Goal: Find specific page/section: Find specific page/section

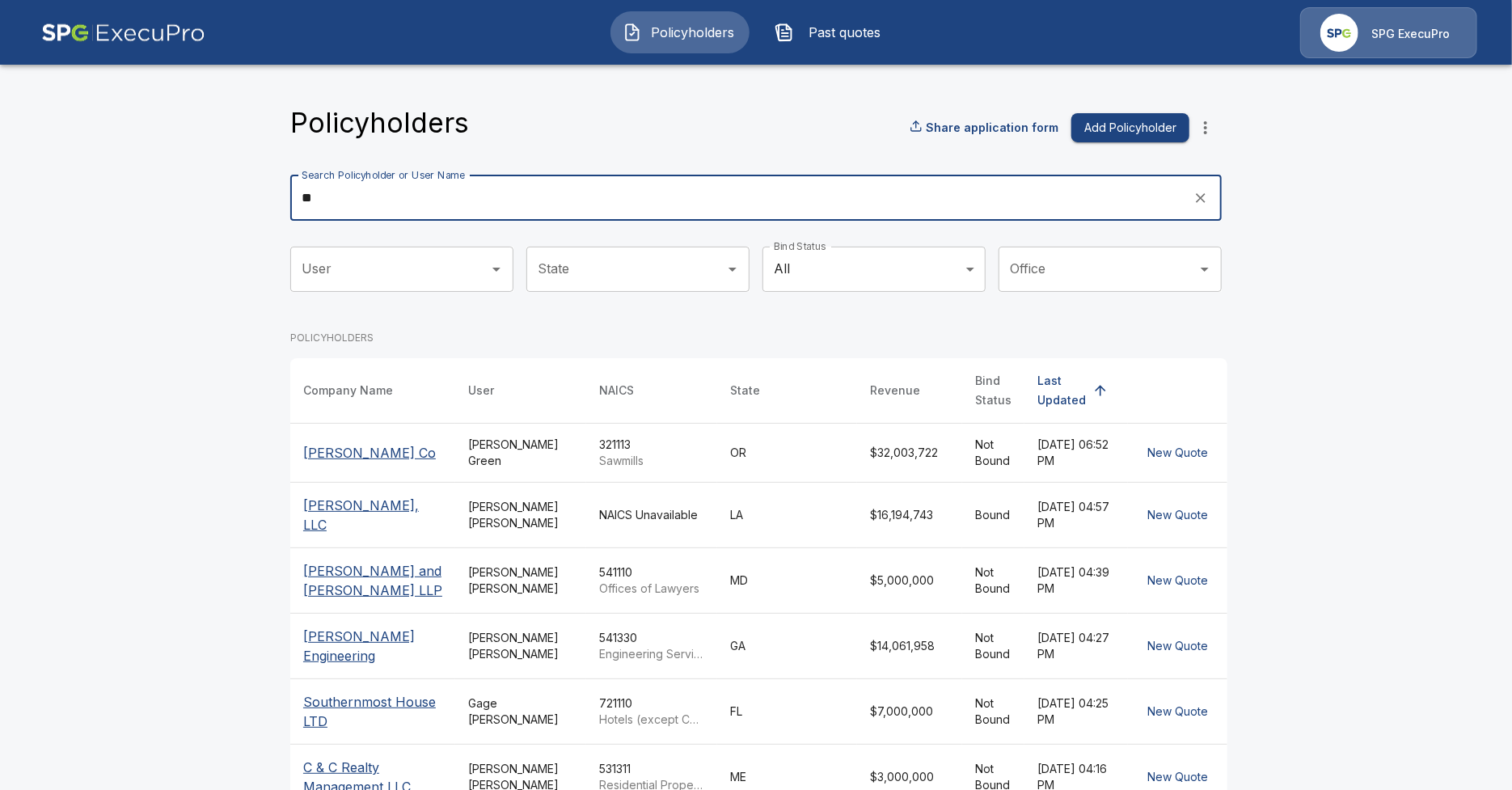
type input "***"
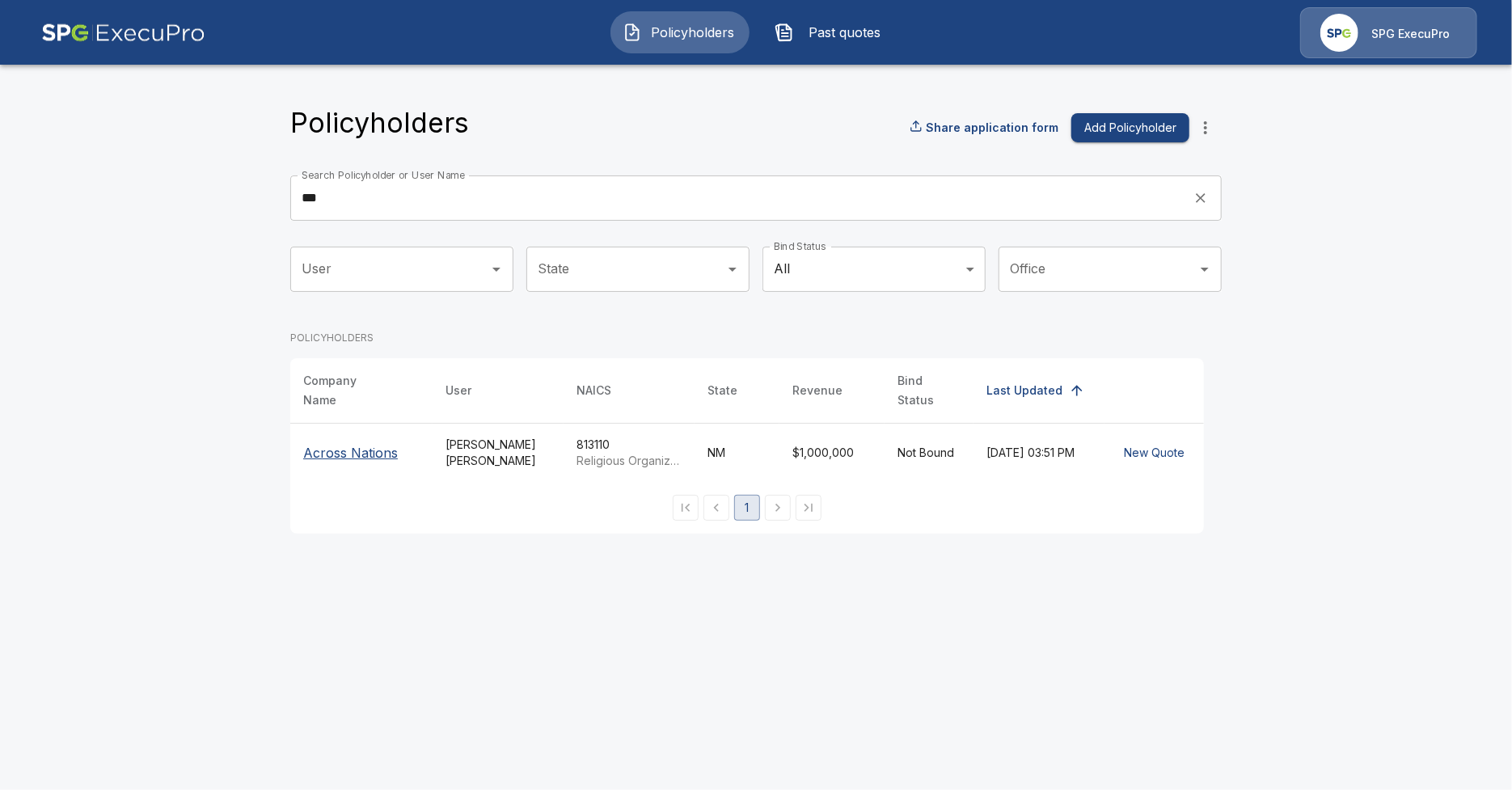
click at [380, 196] on input "***" at bounding box center [736, 198] width 892 height 45
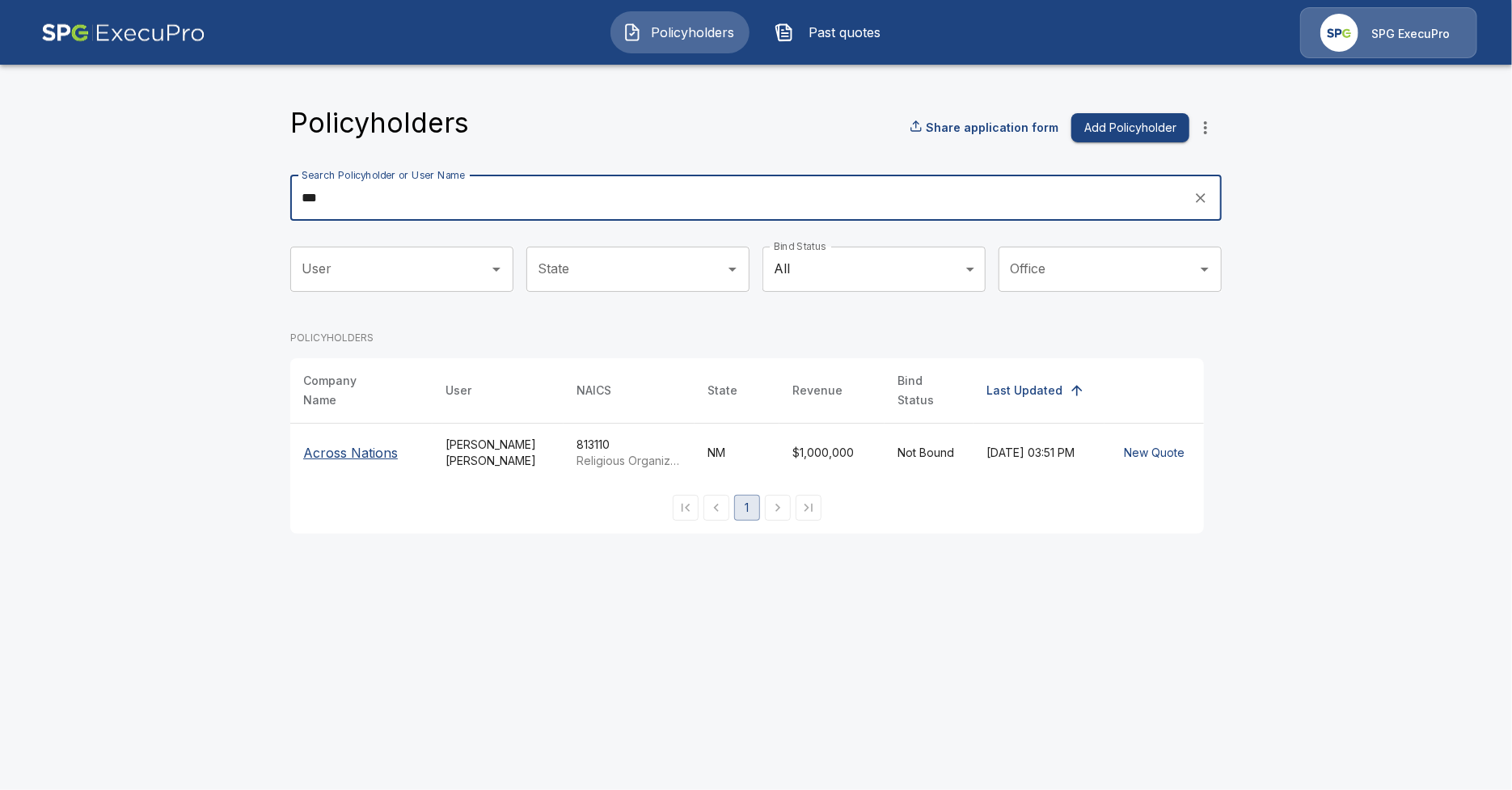
click at [380, 196] on input "***" at bounding box center [736, 198] width 892 height 45
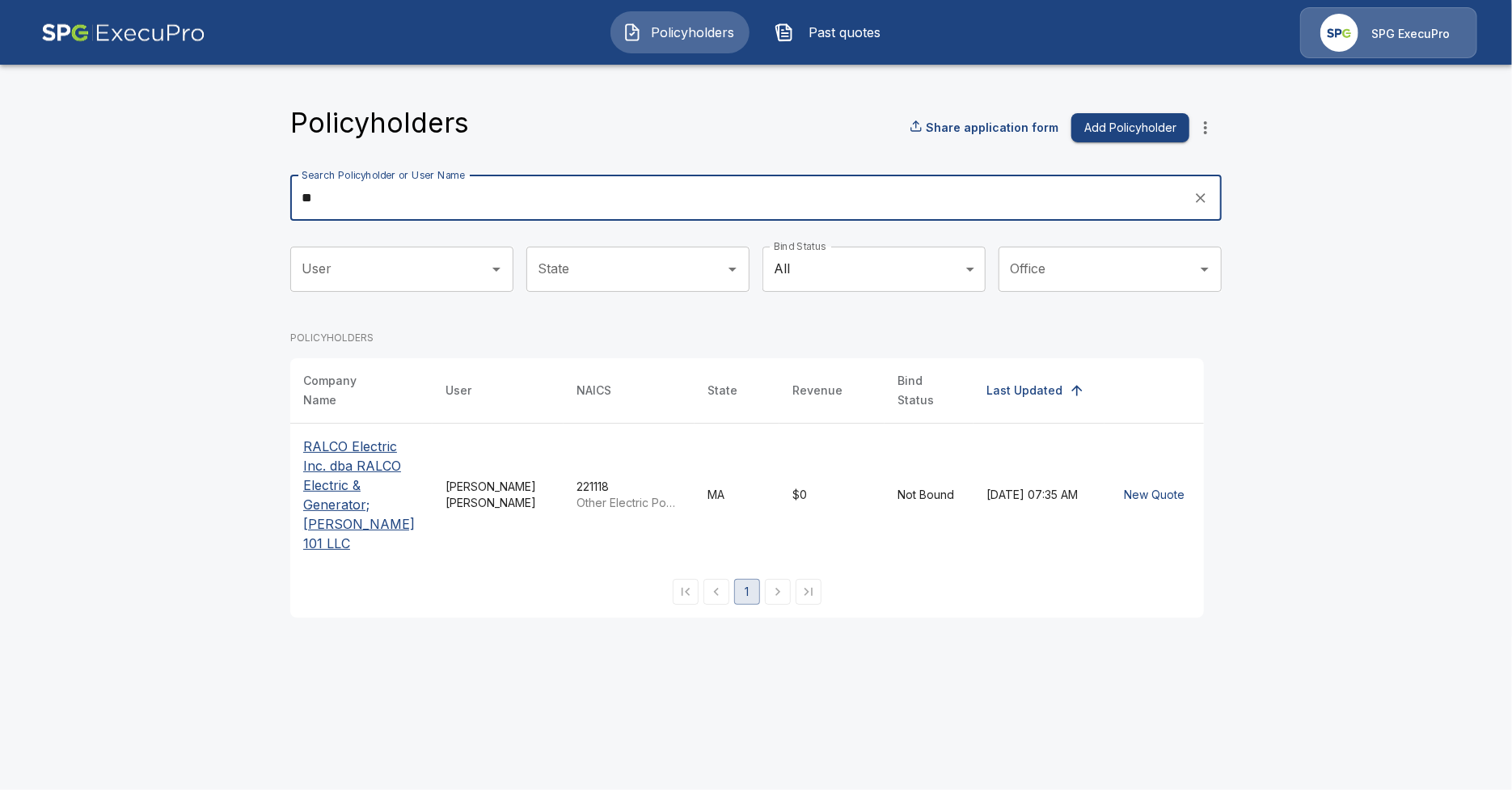
type input "*"
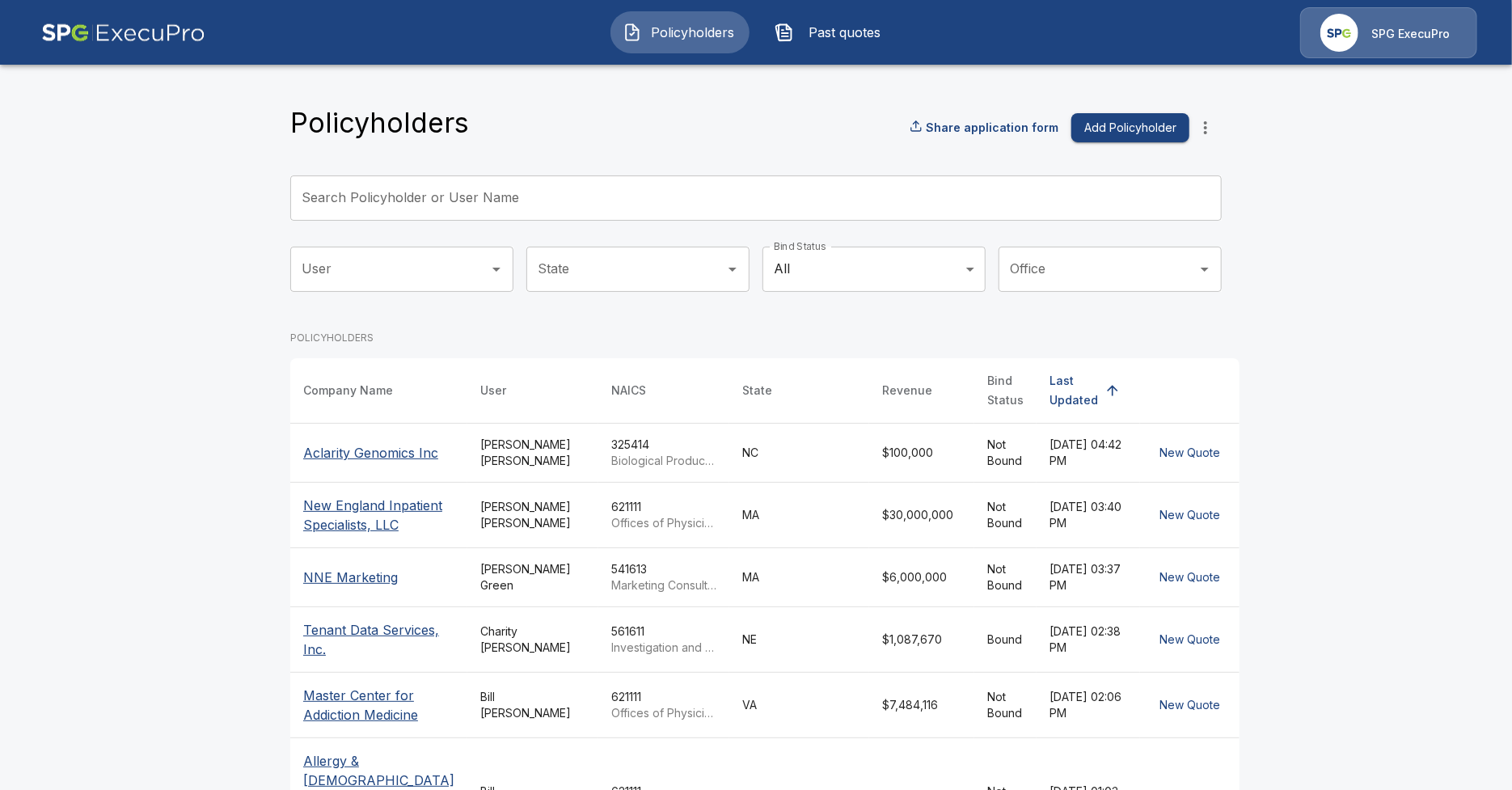
click at [425, 207] on div "Search Policyholder or User Name Search Policyholder or User Name" at bounding box center [756, 198] width 931 height 45
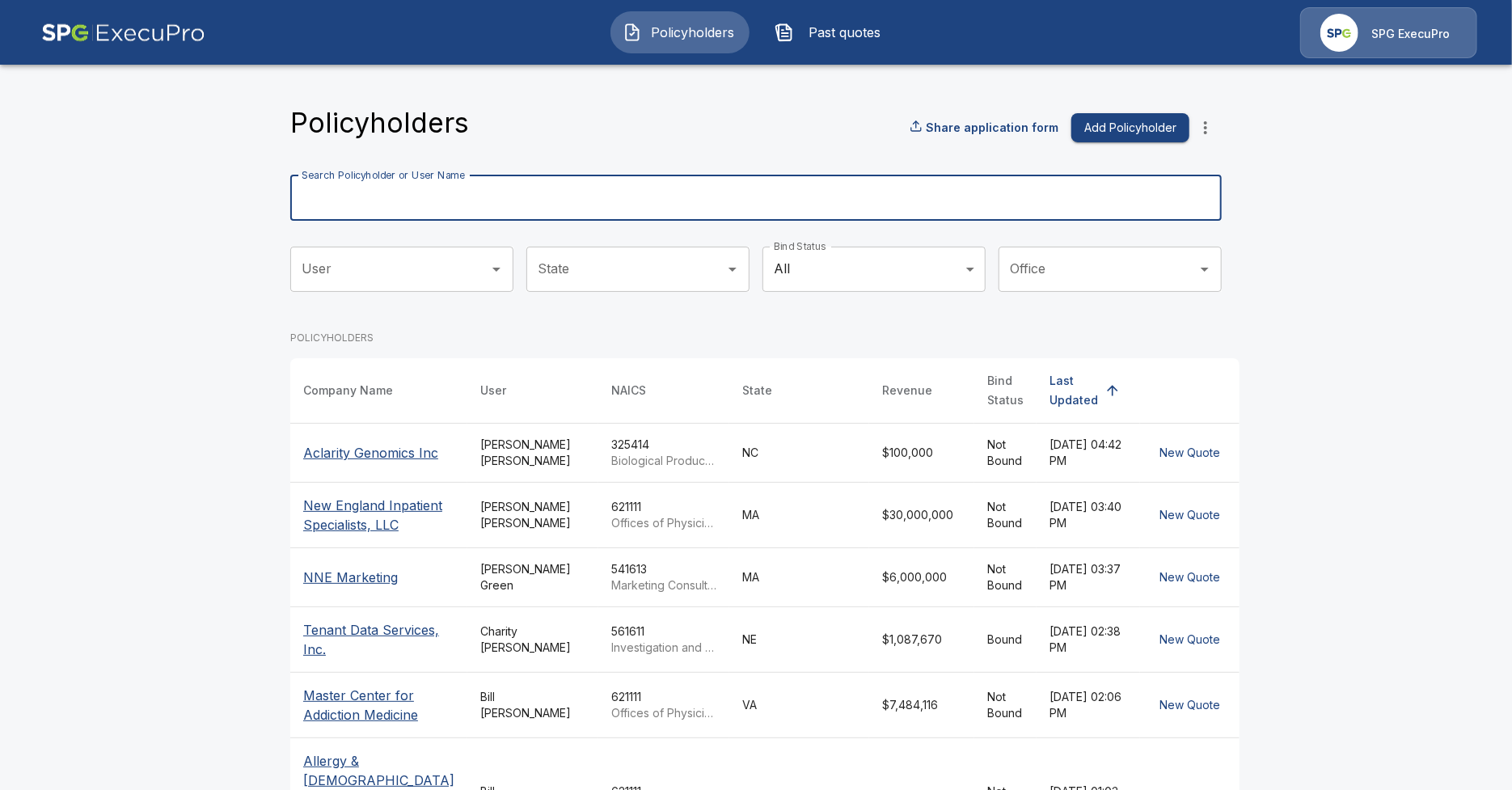
click at [425, 206] on input "Search Policyholder or User Name" at bounding box center [747, 198] width 913 height 45
type input "****"
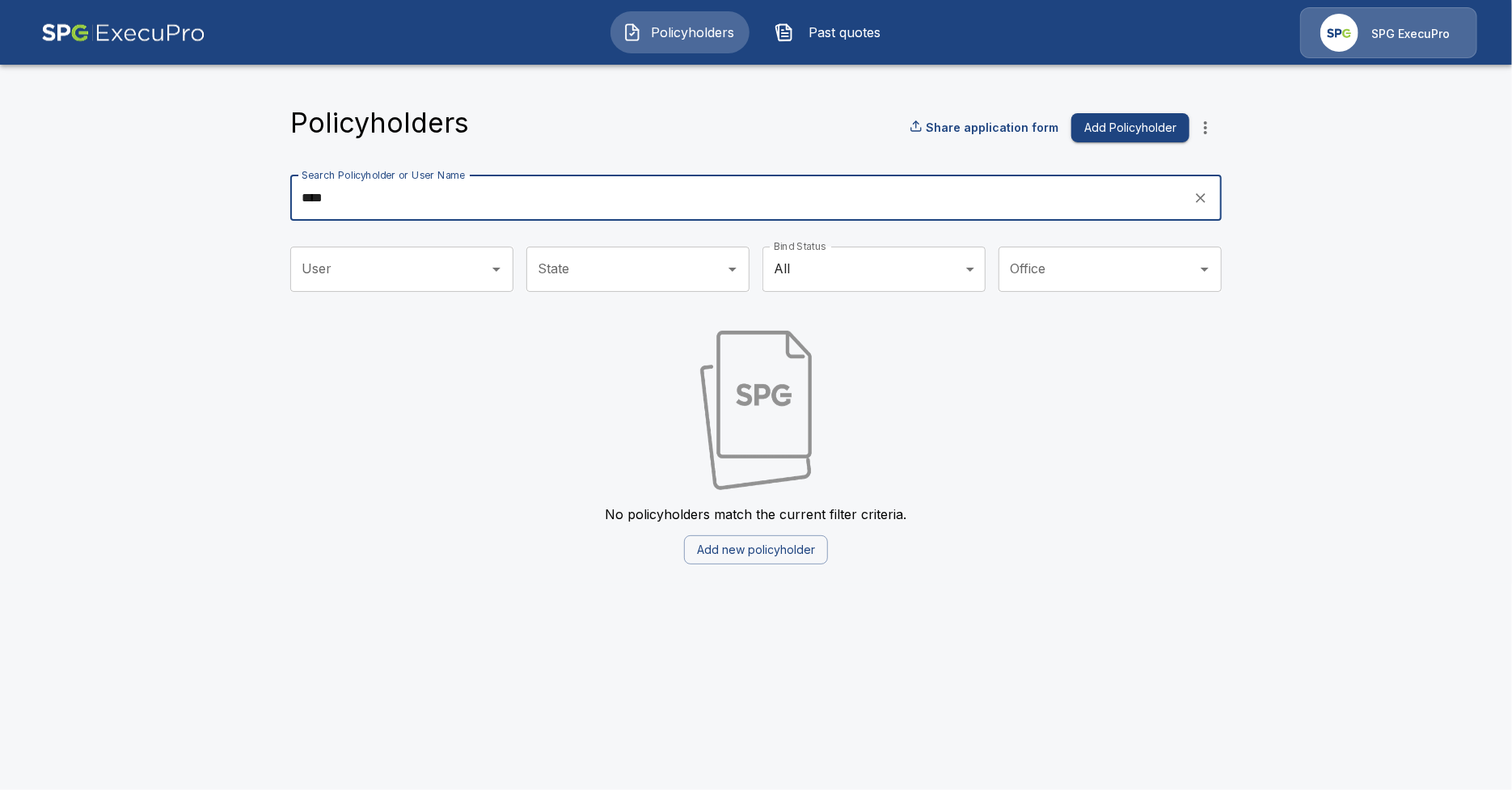
click at [421, 194] on input "****" at bounding box center [736, 198] width 892 height 45
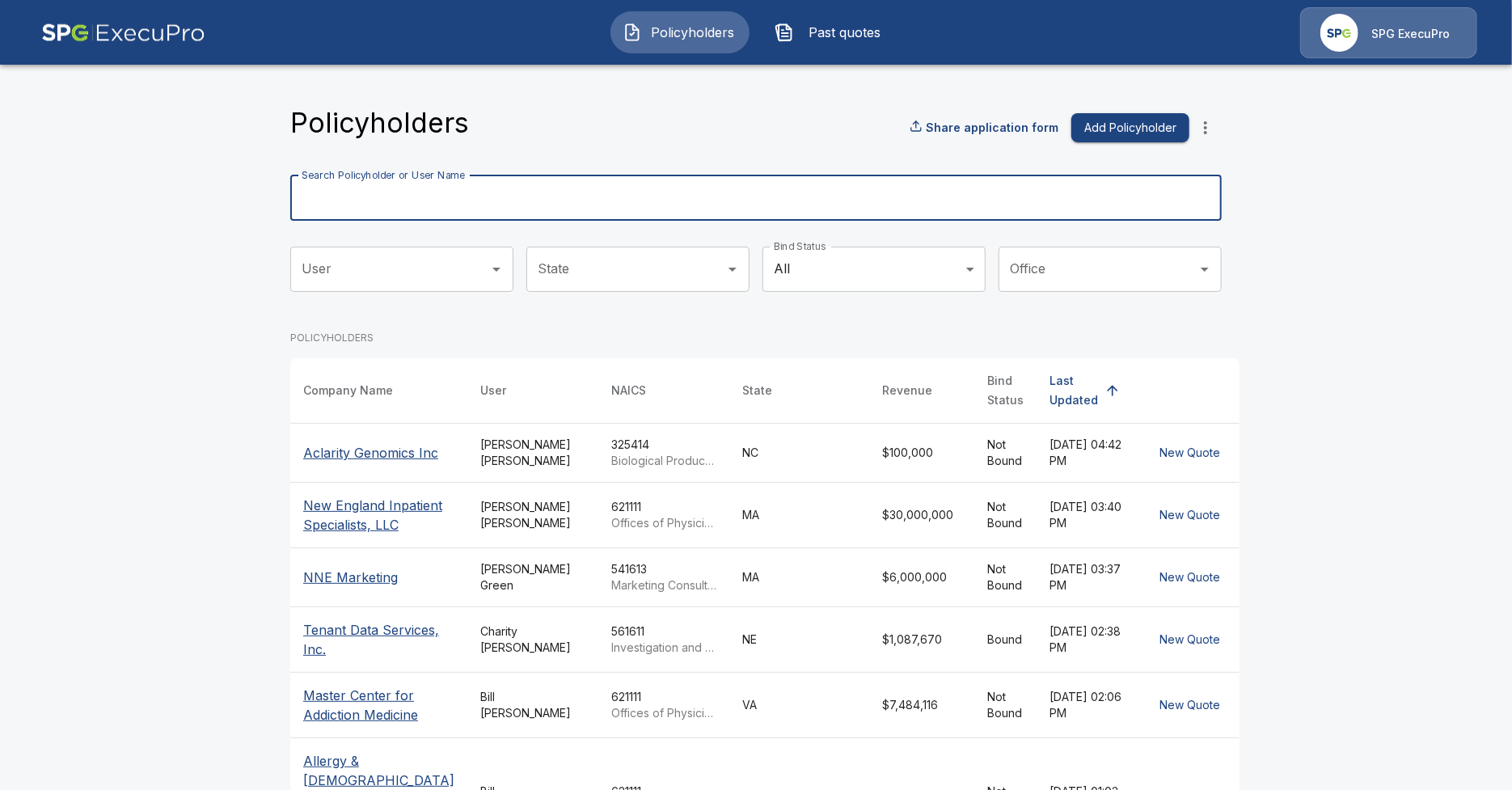
click at [327, 447] on p "Aclarity Genomics Inc" at bounding box center [379, 453] width 151 height 19
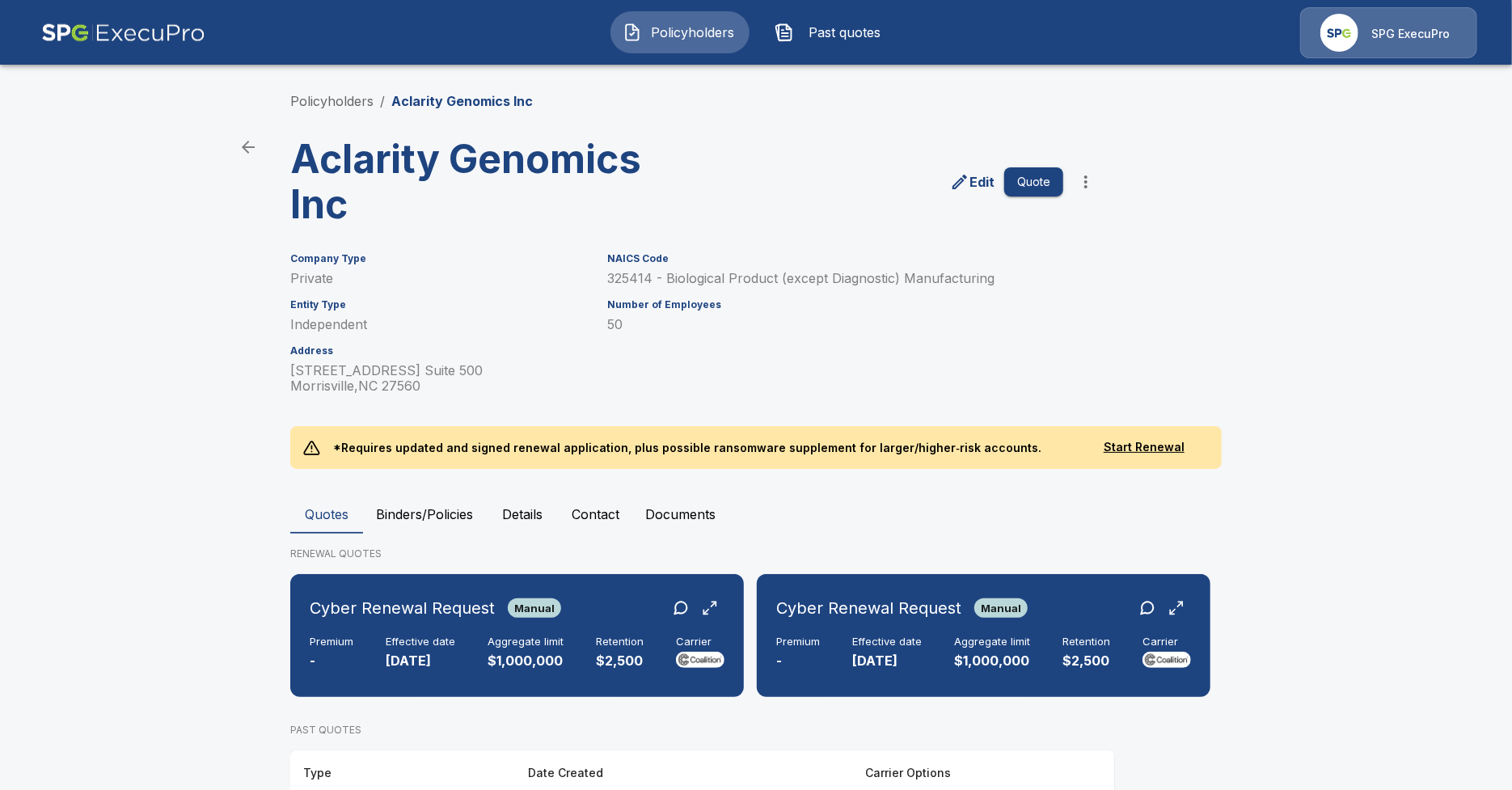
click at [235, 413] on main "Policyholders / Aclarity Genomics Inc Aclarity Genomics Inc Edit Quote Company …" at bounding box center [756, 541] width 1512 height 1083
click at [215, 674] on main "Policyholders / Aclarity Genomics Inc Aclarity Genomics Inc Edit Quote Company …" at bounding box center [756, 541] width 1512 height 1083
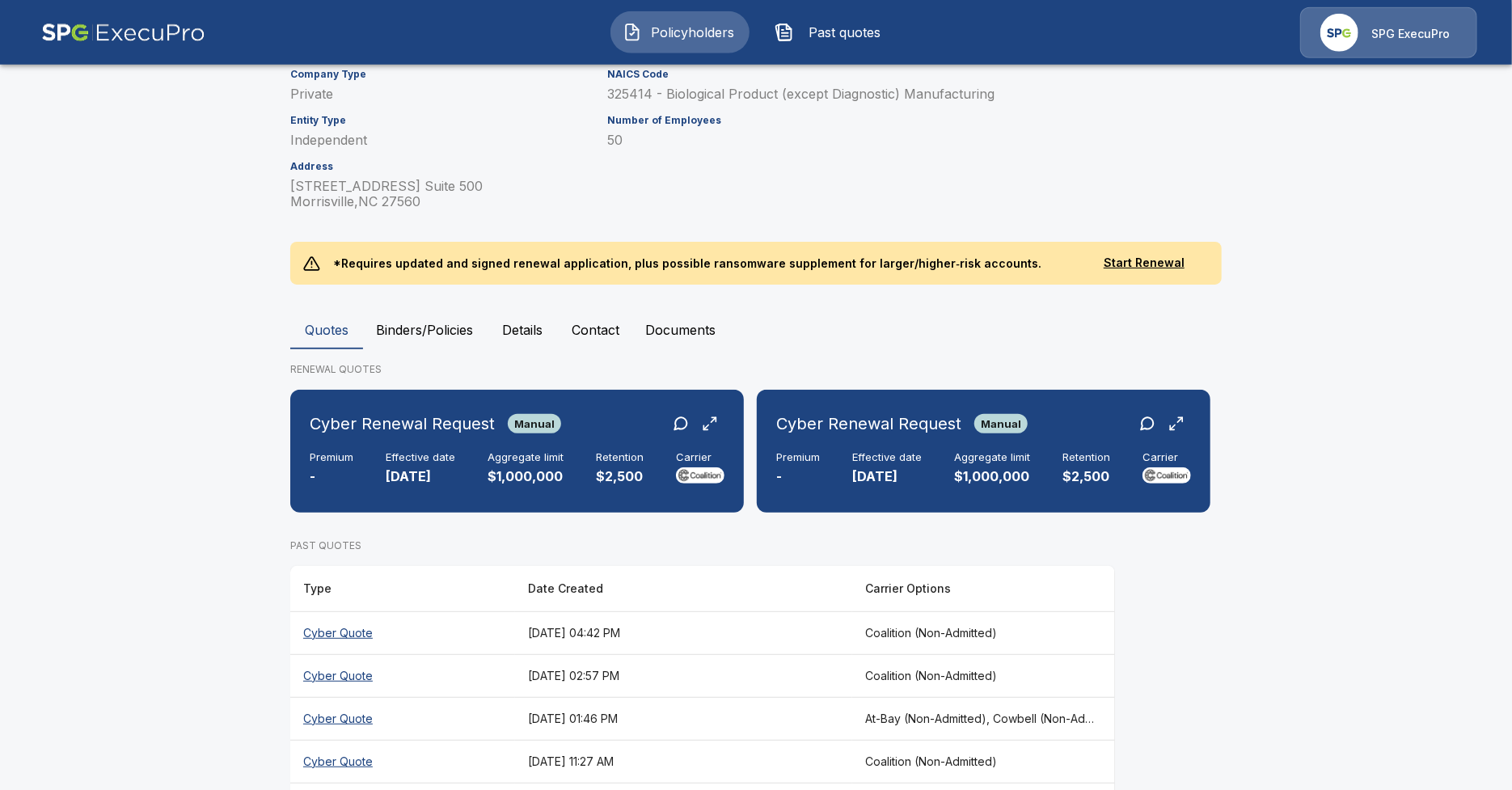
scroll to position [186, 0]
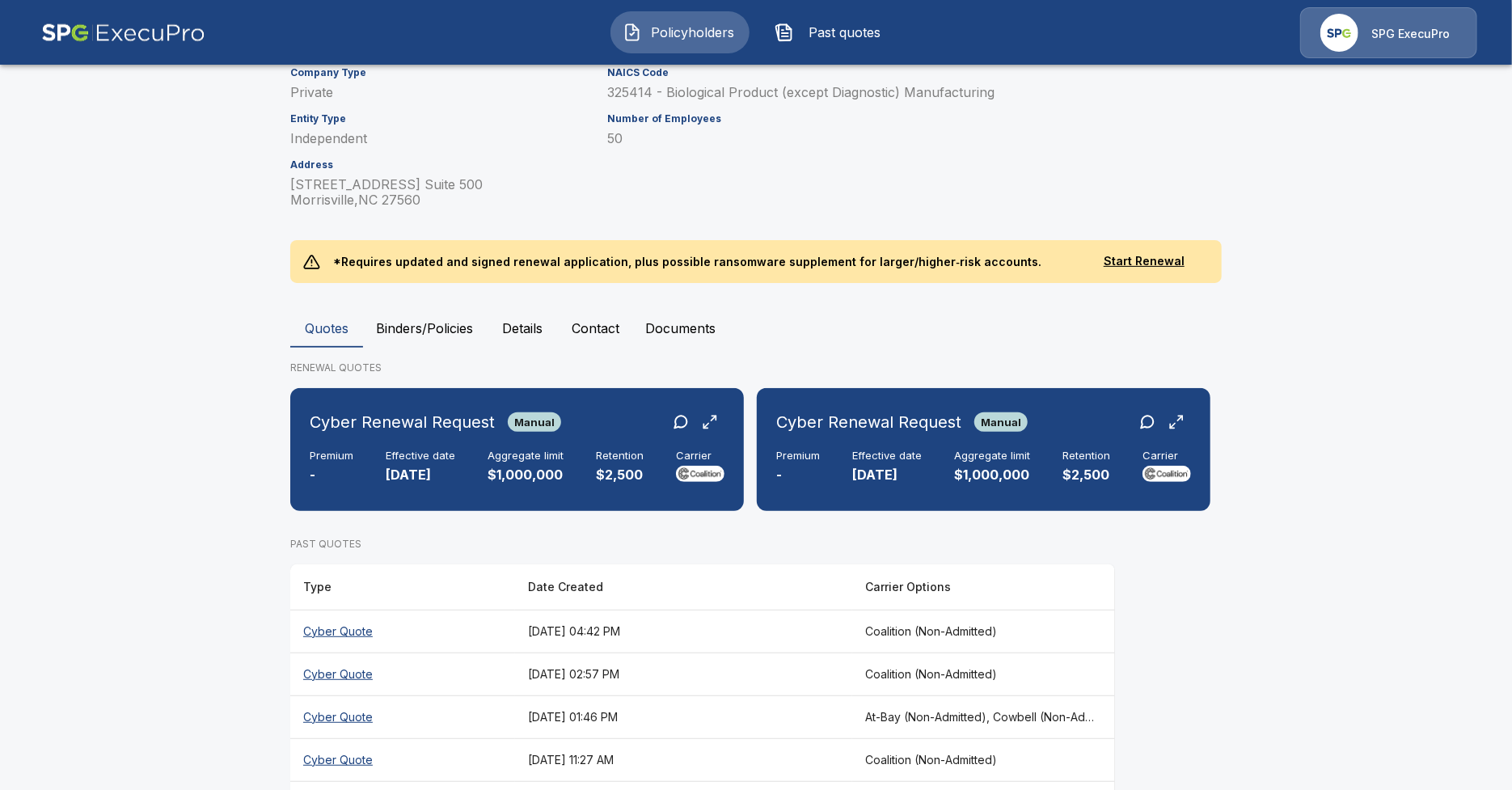
click at [447, 636] on th "Cyber Quote" at bounding box center [403, 630] width 225 height 43
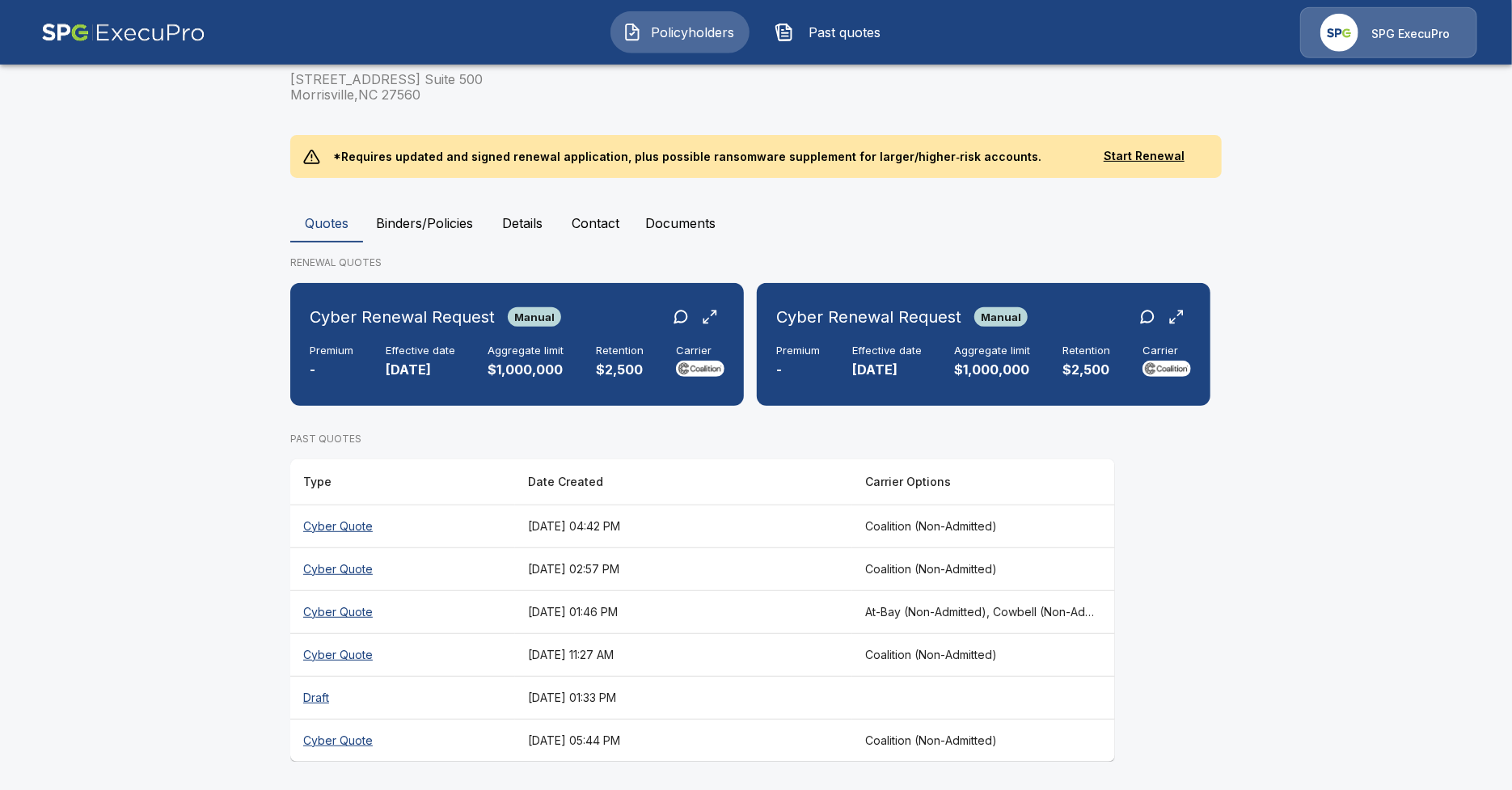
scroll to position [292, 0]
click at [97, 367] on main "Policyholders / Aclarity Genomics Inc Aclarity Genomics Inc Edit Quote Company …" at bounding box center [756, 249] width 1512 height 1083
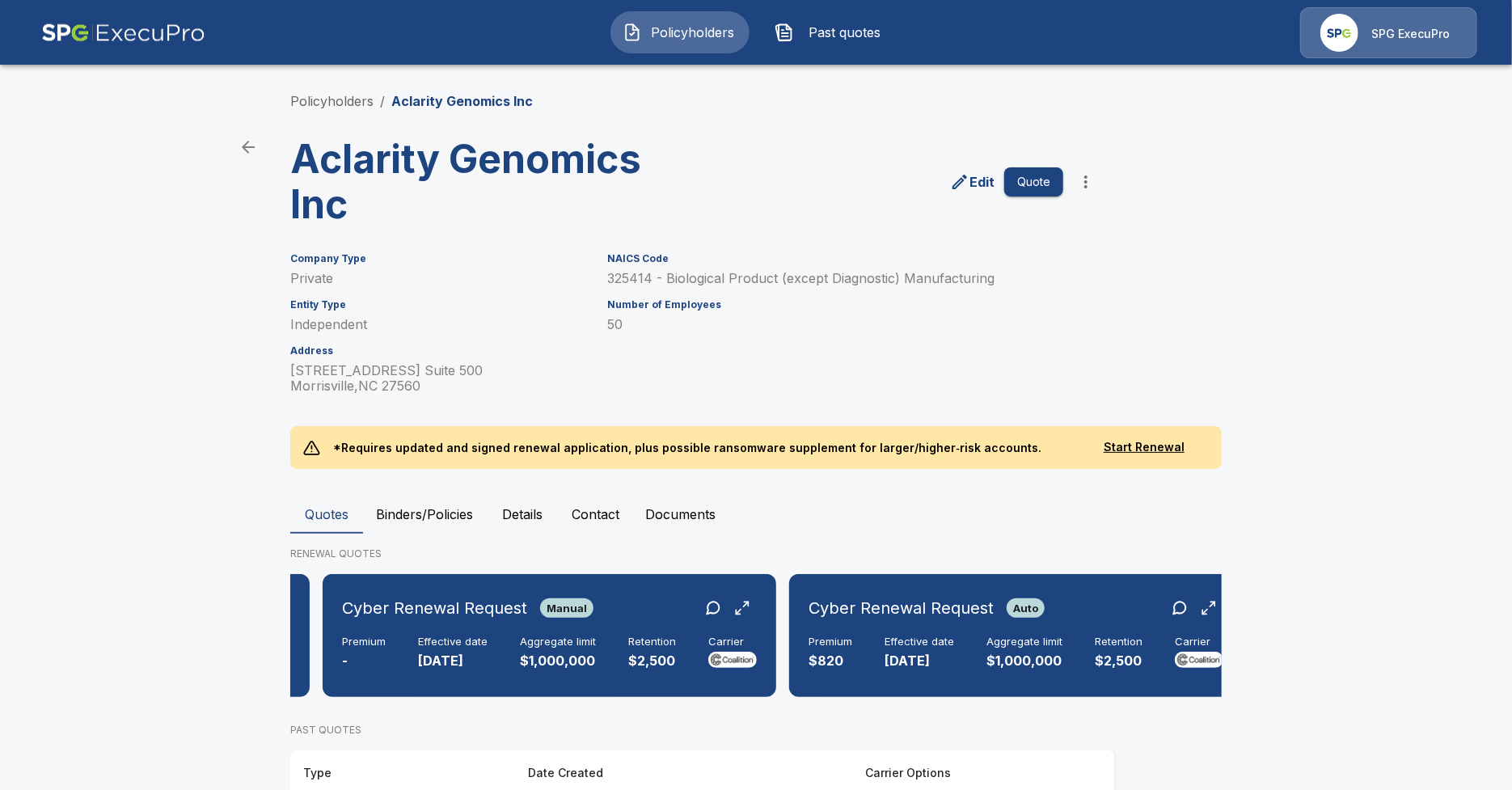
scroll to position [0, 1373]
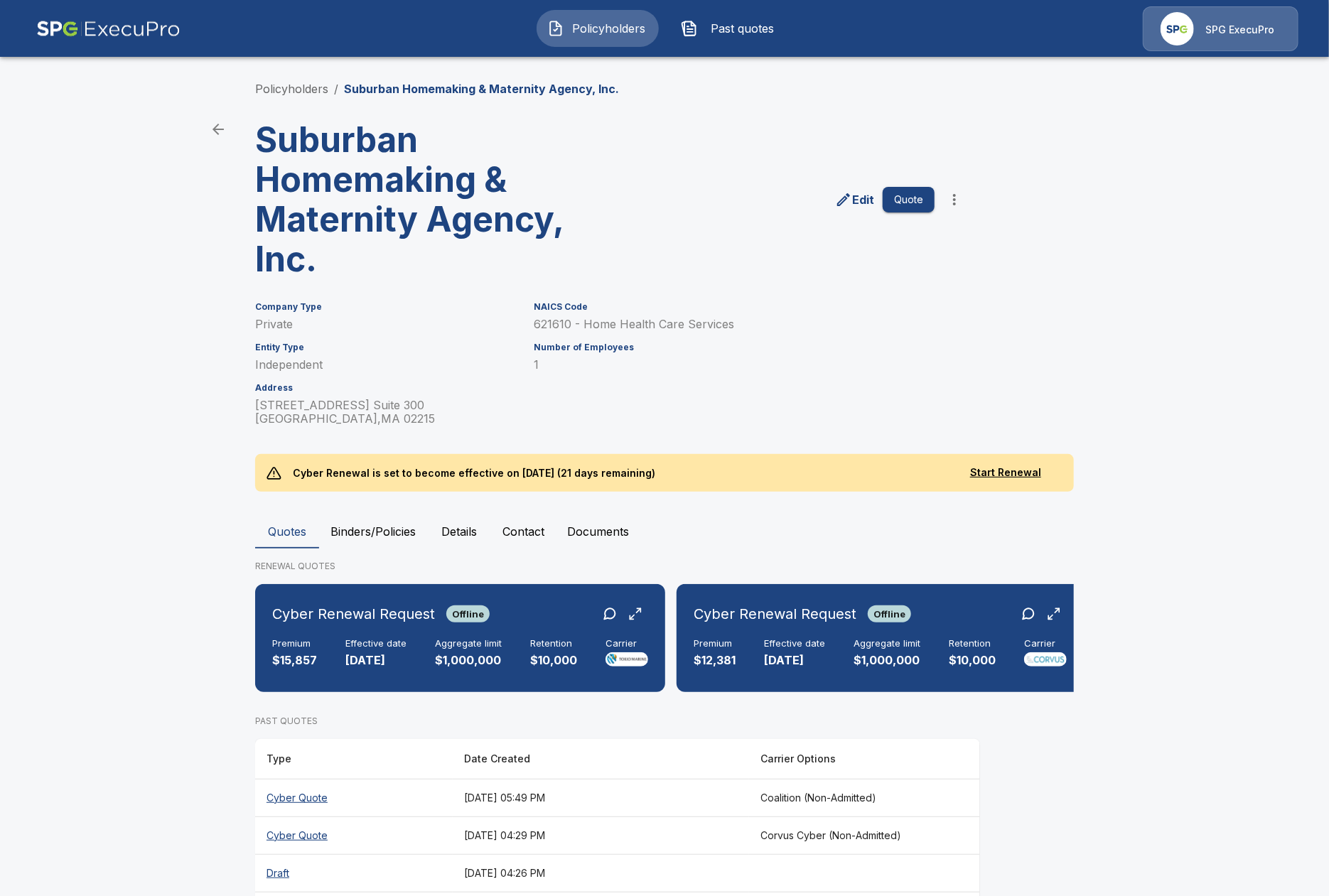
click at [108, 633] on main "Policyholders / Suburban Homemaking & Maternity Agency, Inc. Suburban Homemakin…" at bounding box center [664, 591] width 1329 height 1182
click at [891, 660] on p "$1,000,000" at bounding box center [886, 661] width 67 height 16
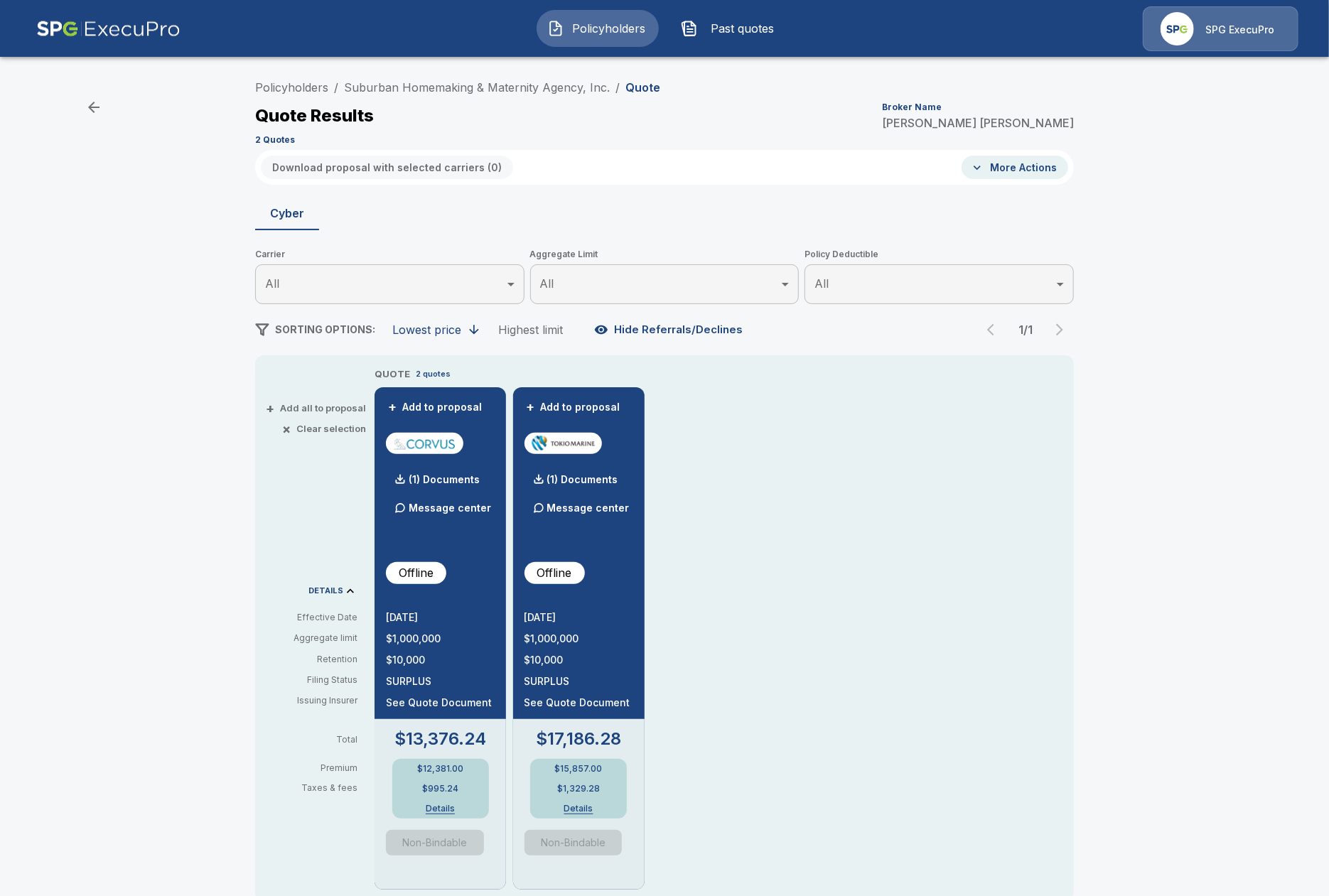
click at [151, 456] on div "Policyholders / Suburban Homemaking & Maternity Agency, Inc. / Quote Quote Resu…" at bounding box center [664, 549] width 1329 height 965
click at [121, 165] on div "Policyholders / Suburban Homemaking & Maternity Agency, Inc. / Quote Quote Resu…" at bounding box center [664, 549] width 1329 height 965
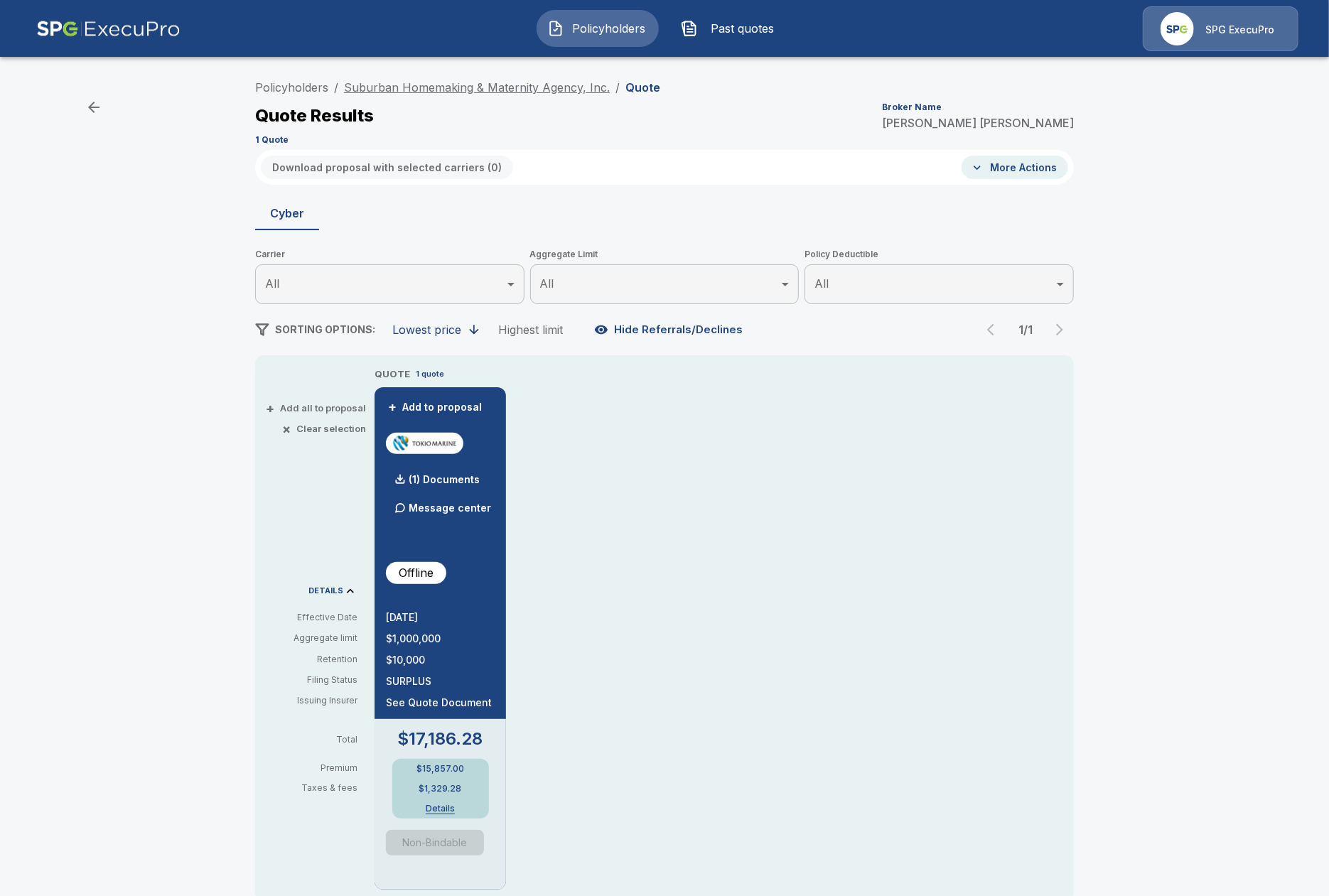
click at [474, 82] on link "Suburban Homemaking & Maternity Agency, Inc." at bounding box center [477, 87] width 266 height 14
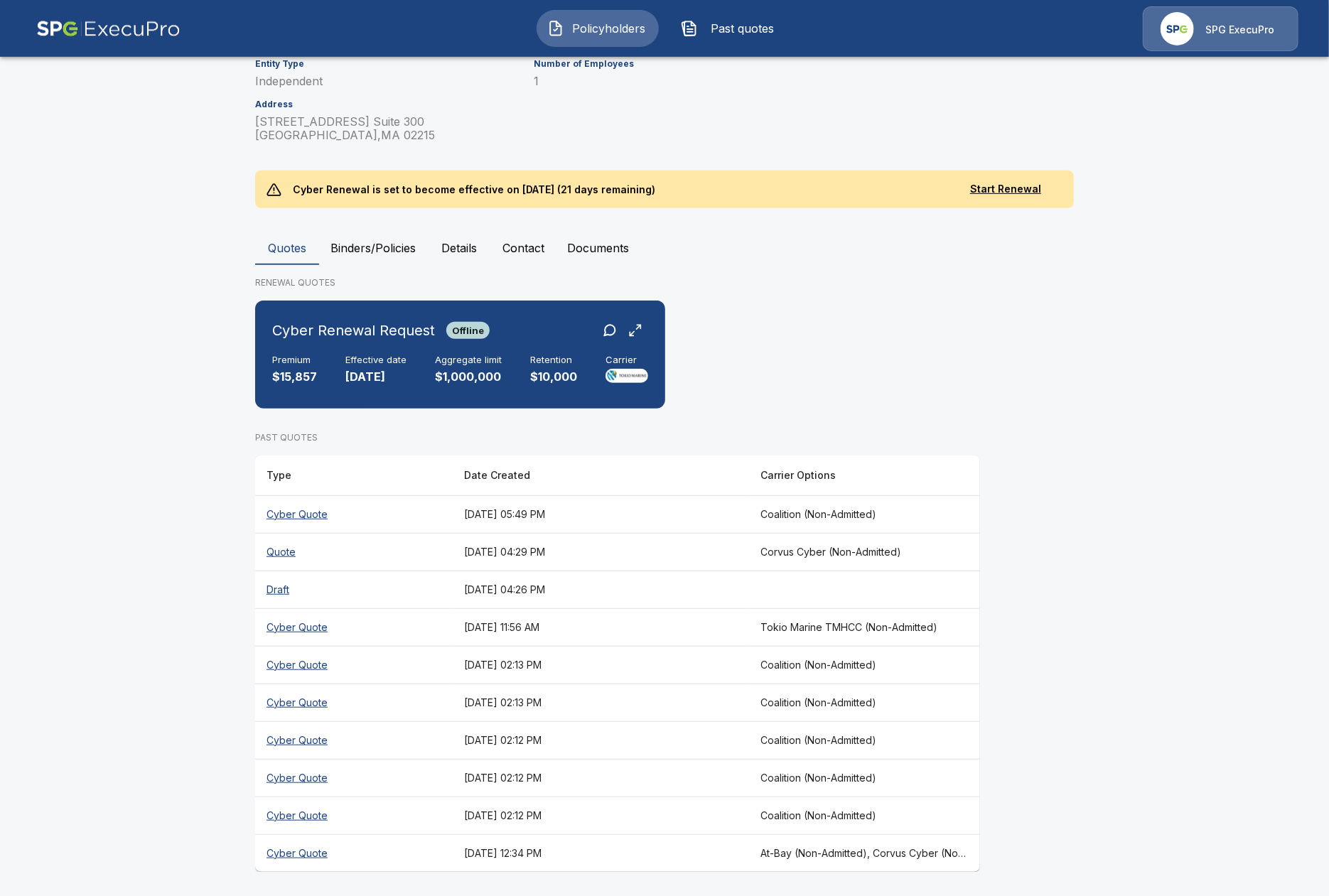
scroll to position [284, 0]
drag, startPoint x: 210, startPoint y: 576, endPoint x: 419, endPoint y: 604, distance: 210.9
click at [212, 576] on main "Policyholders / Suburban Homemaking & Maternity Agency, Inc. Suburban Homemakin…" at bounding box center [664, 307] width 1329 height 1182
click at [431, 593] on th "Draft" at bounding box center [354, 588] width 198 height 38
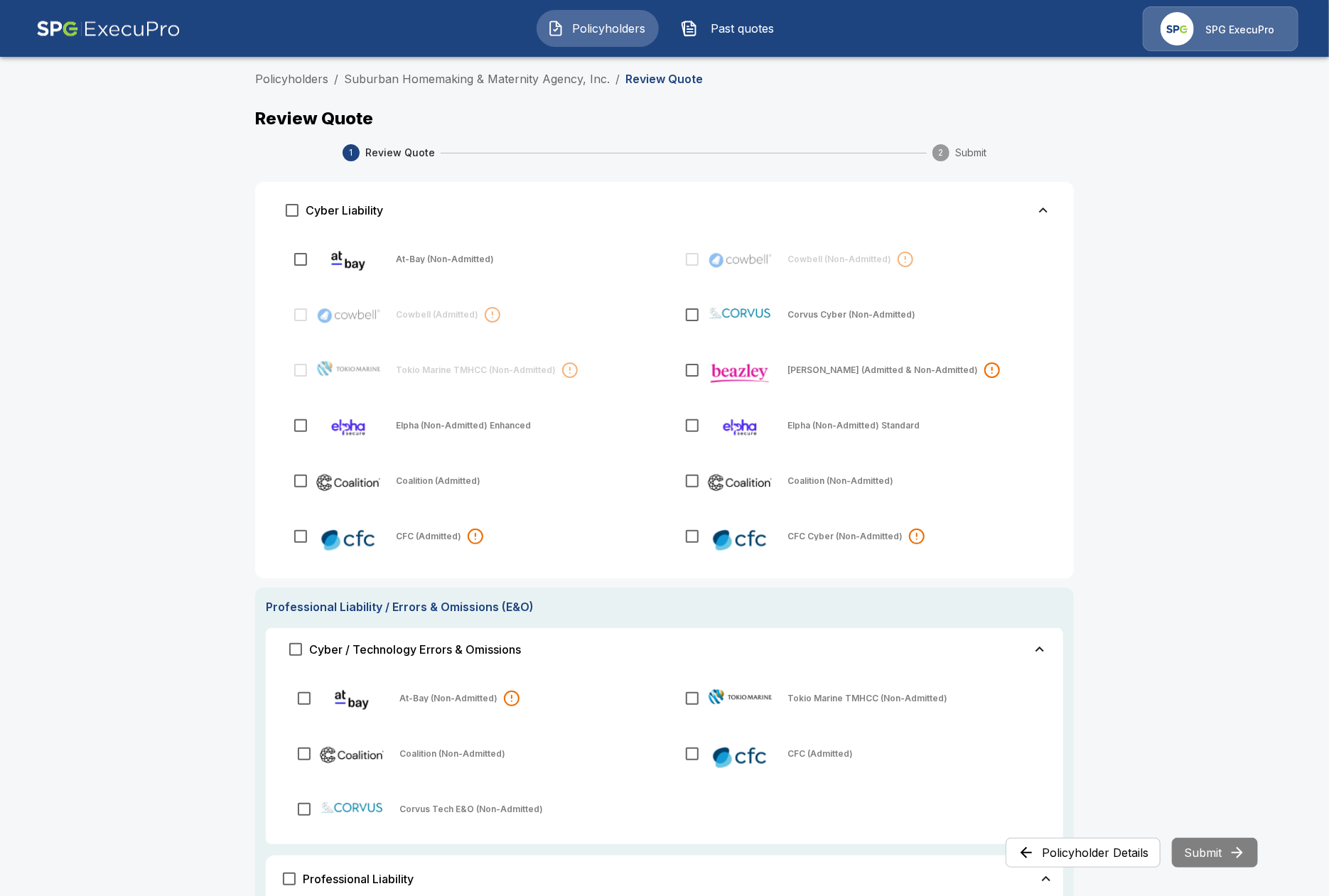
click at [150, 125] on main "Policyholders / Suburban Homemaking & Maternity Agency, Inc. / Review Quote Rev…" at bounding box center [664, 829] width 1329 height 1658
click at [463, 83] on link "Suburban Homemaking & Maternity Agency, Inc." at bounding box center [477, 78] width 266 height 14
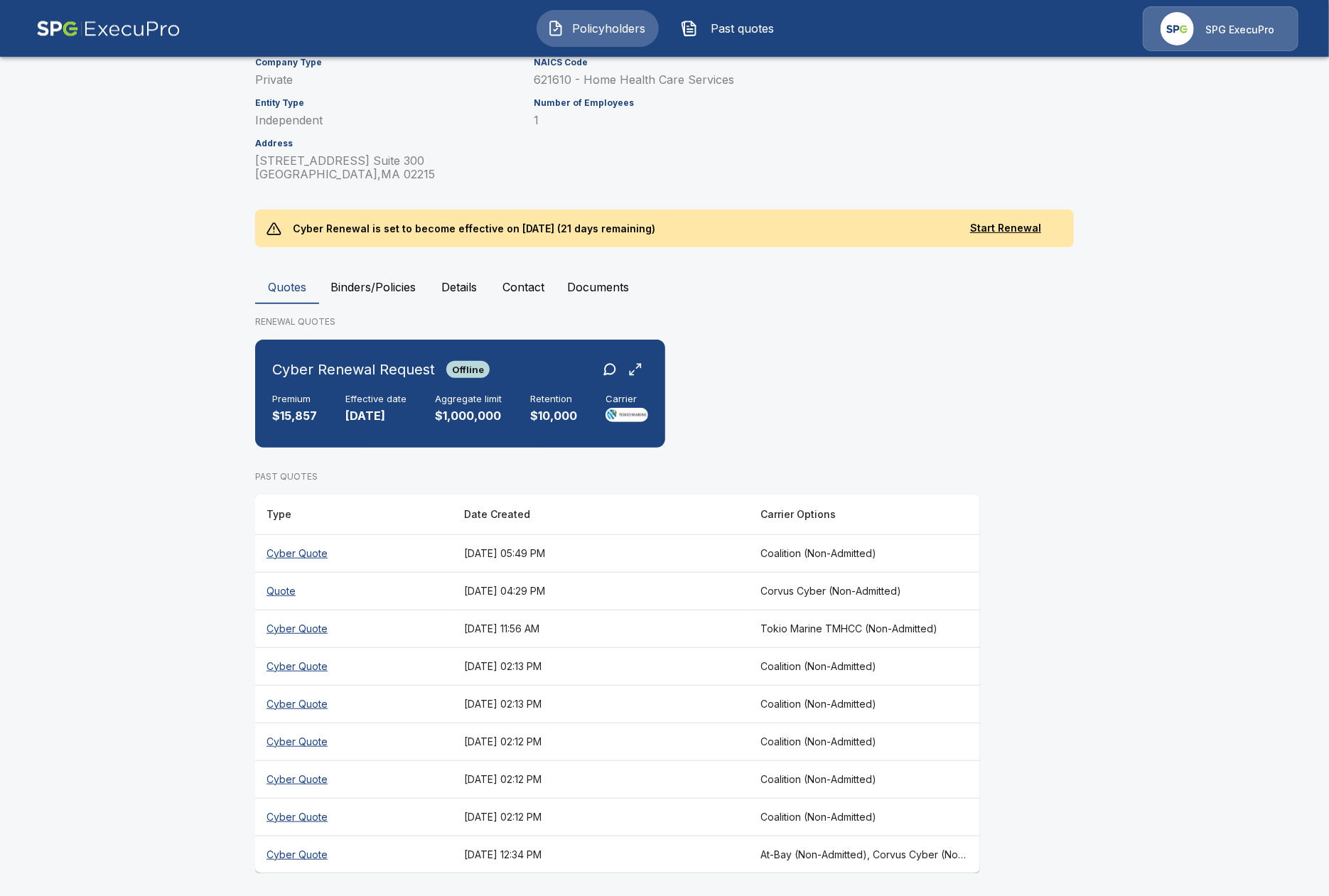
scroll to position [247, 0]
